Goal: Transaction & Acquisition: Purchase product/service

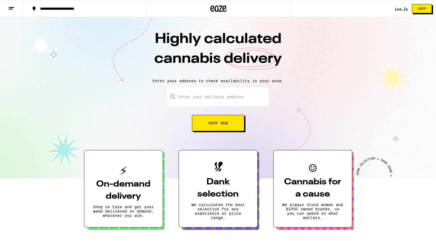
click at [230, 99] on input "Enter your delivery address" at bounding box center [217, 96] width 101 height 19
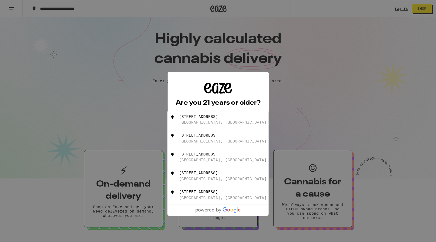
click at [212, 124] on div "[GEOGRAPHIC_DATA], [GEOGRAPHIC_DATA]" at bounding box center [223, 122] width 88 height 4
type input "[STREET_ADDRESS]"
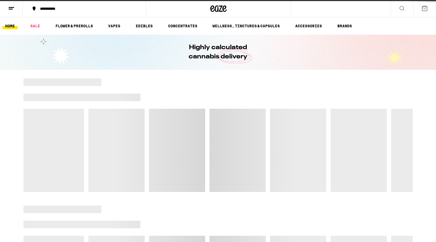
click at [236, 133] on div at bounding box center [219, 135] width 390 height 114
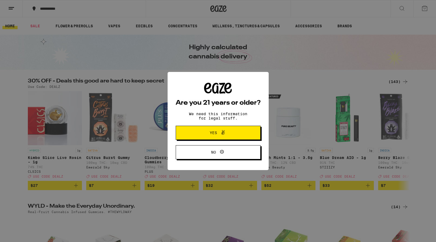
click at [234, 133] on span "Yes" at bounding box center [218, 132] width 41 height 7
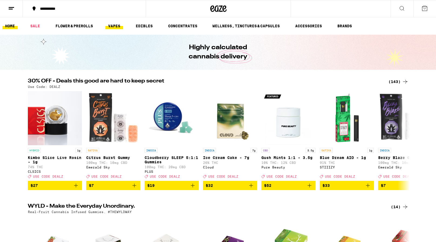
click at [114, 27] on link "VAPES" at bounding box center [115, 26] width 18 height 6
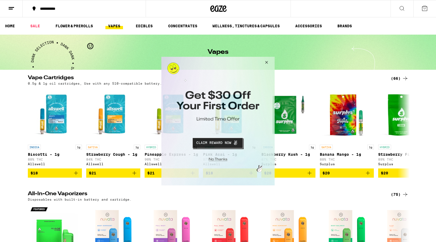
click at [267, 62] on button "Close Modal" at bounding box center [266, 63] width 15 height 13
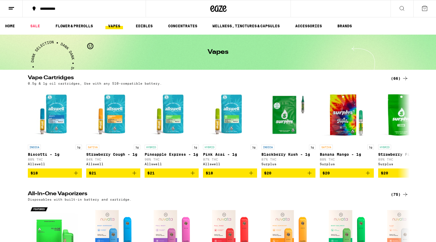
click at [397, 8] on button at bounding box center [402, 8] width 23 height 17
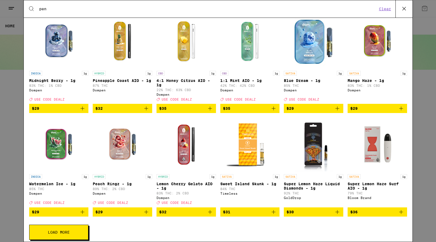
scroll to position [147, 0]
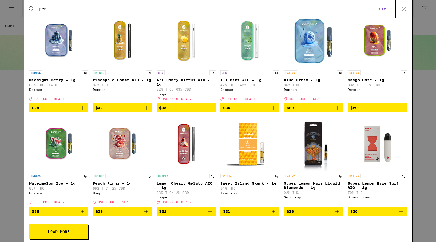
type input "pen"
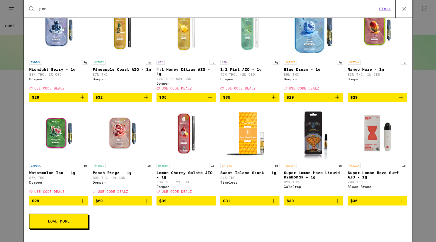
click at [190, 179] on p "Lemon Cherry Gelato AIO - 1g" at bounding box center [187, 175] width 60 height 9
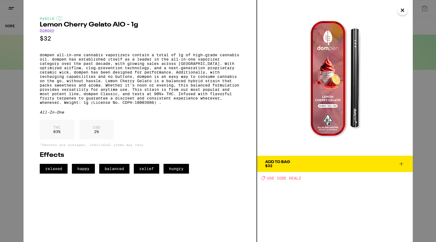
click at [304, 165] on span "Add To Bag $32" at bounding box center [335, 164] width 140 height 8
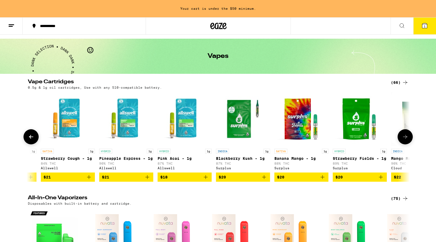
scroll to position [6, 0]
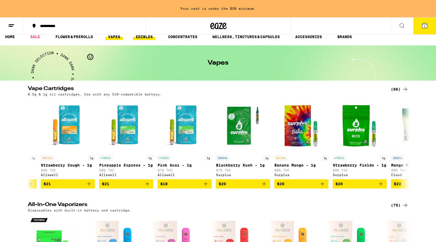
click at [148, 36] on link "EDIBLES" at bounding box center [144, 37] width 22 height 6
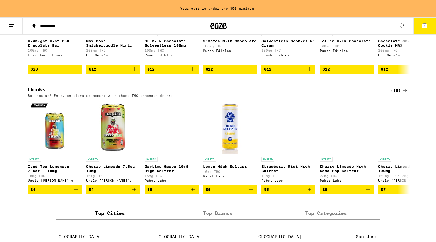
scroll to position [252, 0]
